Goal: Information Seeking & Learning: Learn about a topic

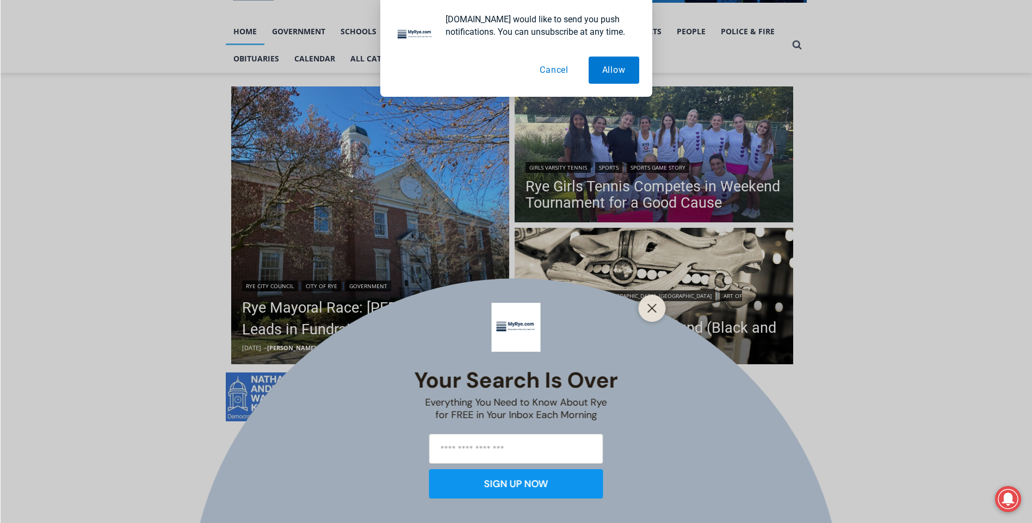
click at [555, 64] on button "Cancel" at bounding box center [554, 70] width 56 height 27
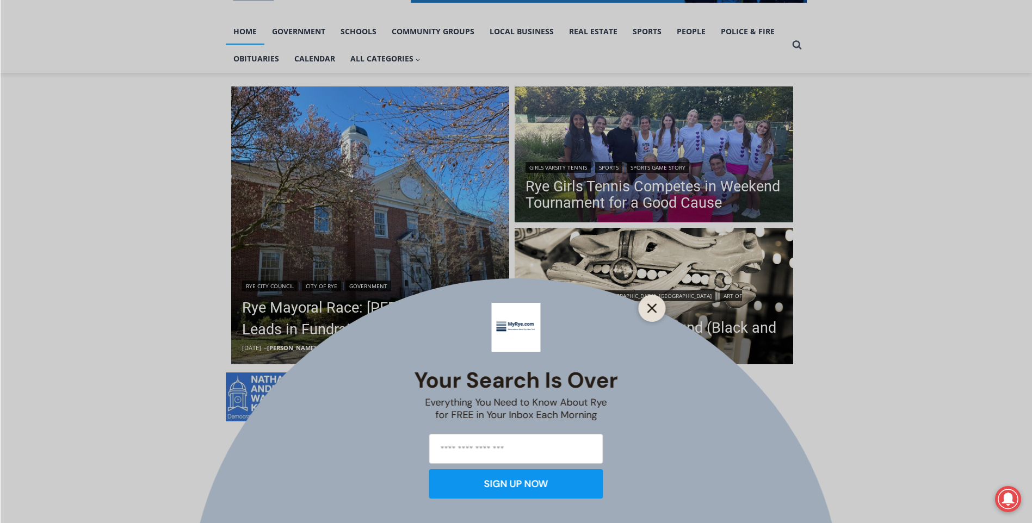
click at [654, 309] on icon "Close" at bounding box center [652, 309] width 10 height 10
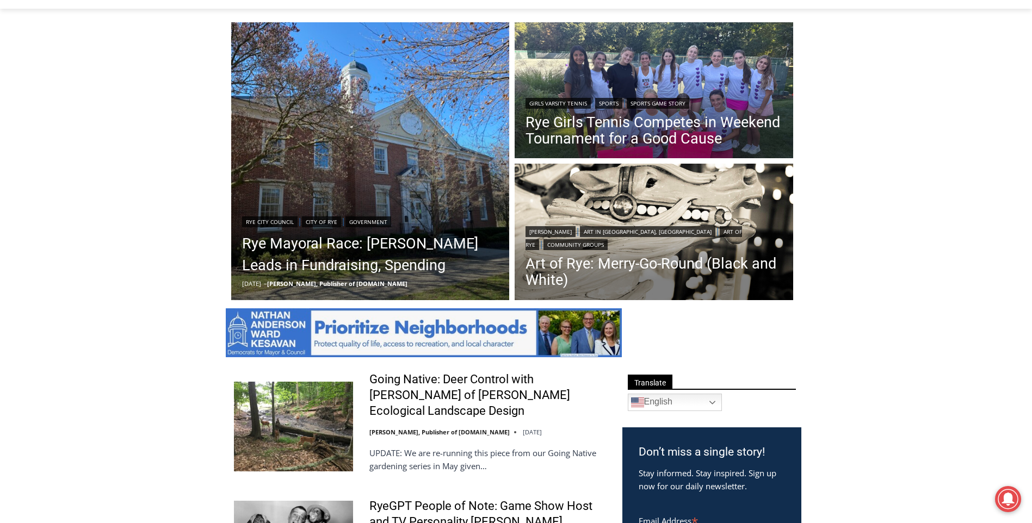
scroll to position [435, 0]
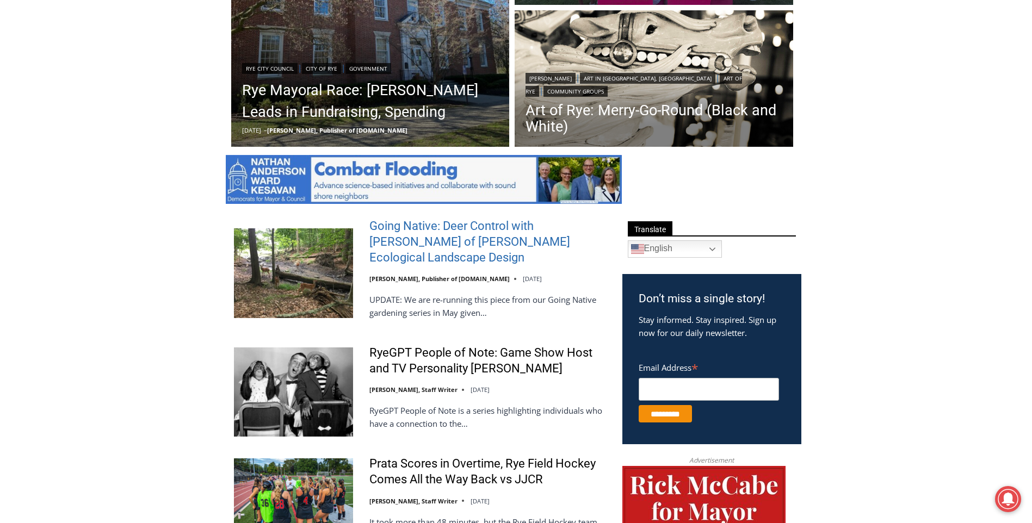
click at [452, 241] on link "Going Native: Deer Control with [PERSON_NAME] of [PERSON_NAME] Ecological Lands…" at bounding box center [488, 242] width 239 height 47
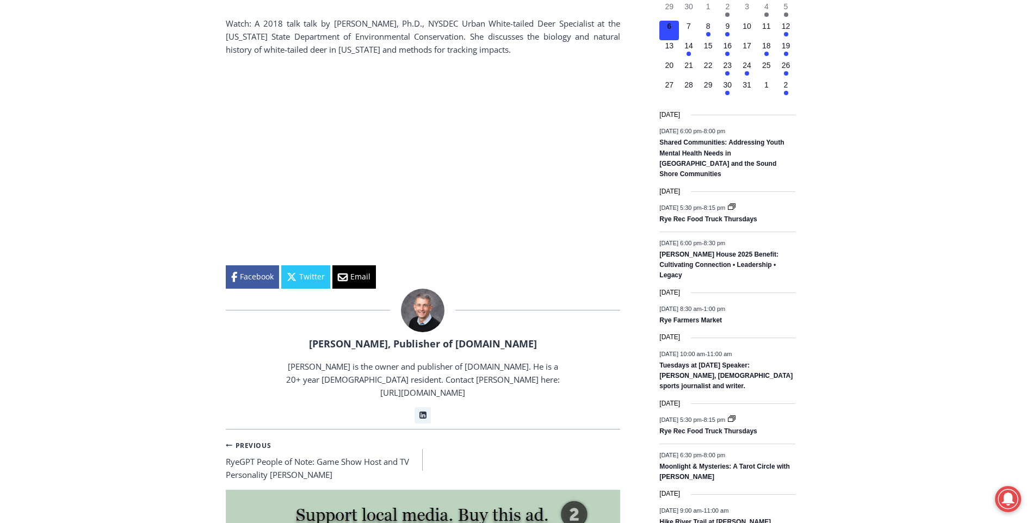
scroll to position [1469, 0]
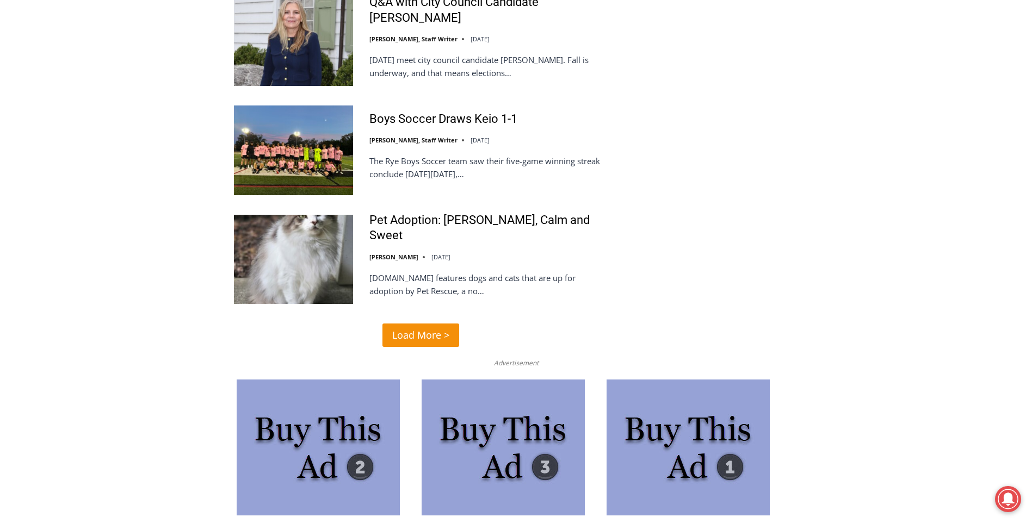
scroll to position [2557, 0]
